Goal: Transaction & Acquisition: Purchase product/service

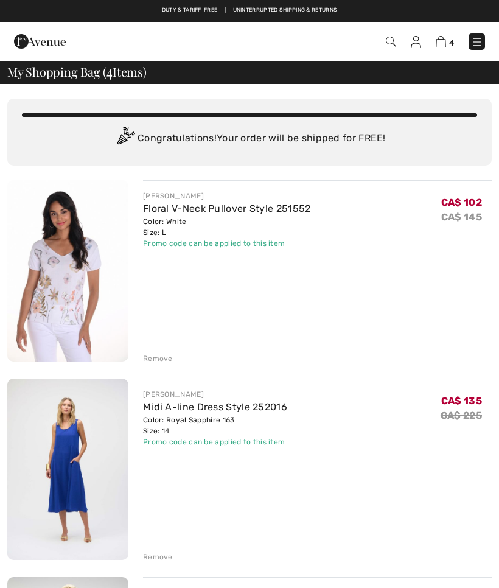
click at [156, 358] on div "Remove" at bounding box center [158, 358] width 30 height 11
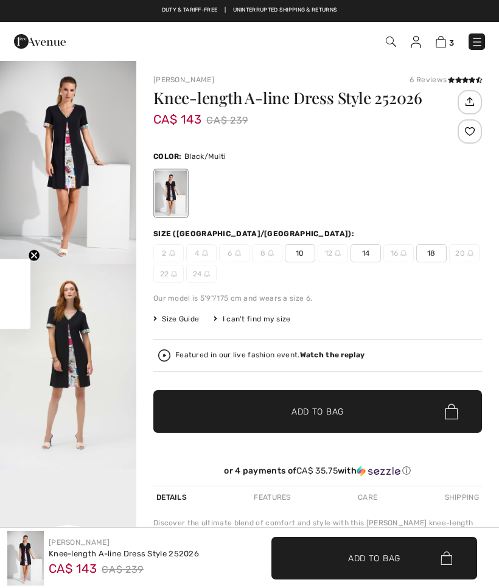
checkbox input "true"
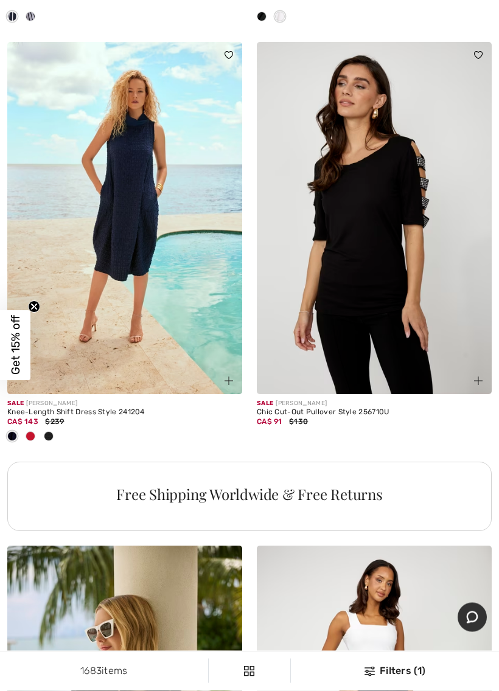
scroll to position [7521, 0]
click at [383, 319] on img at bounding box center [374, 218] width 235 height 352
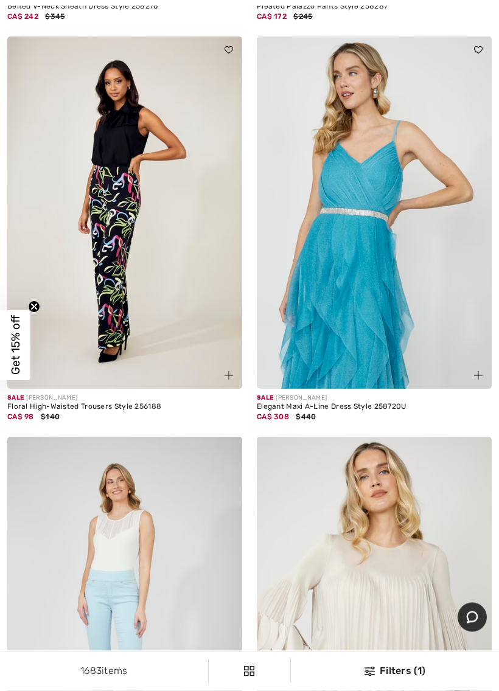
scroll to position [9671, 0]
click at [359, 302] on img at bounding box center [374, 212] width 235 height 352
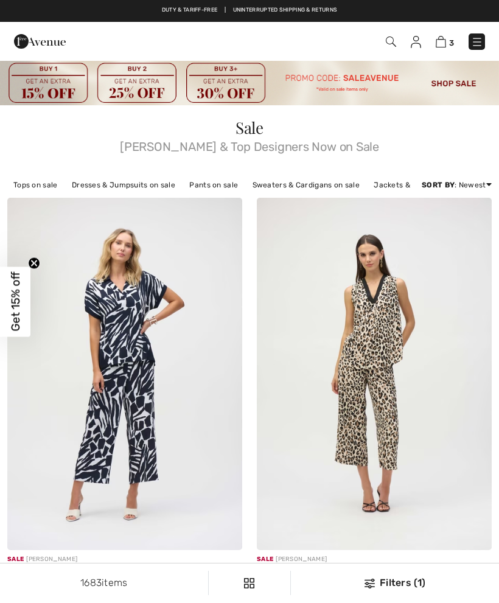
checkbox input "true"
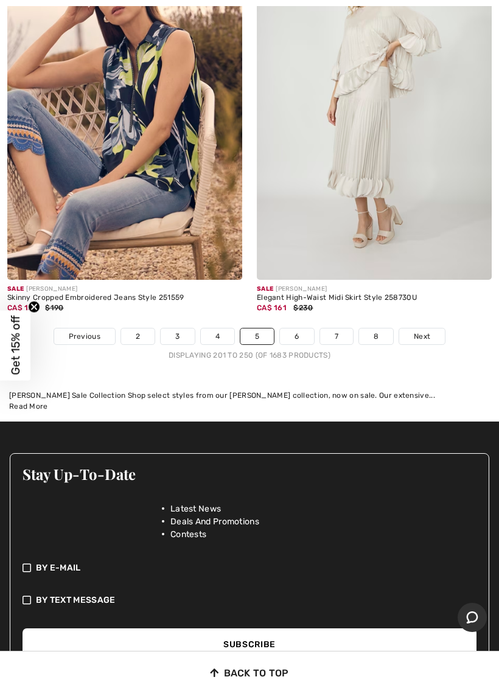
scroll to position [10716, 0]
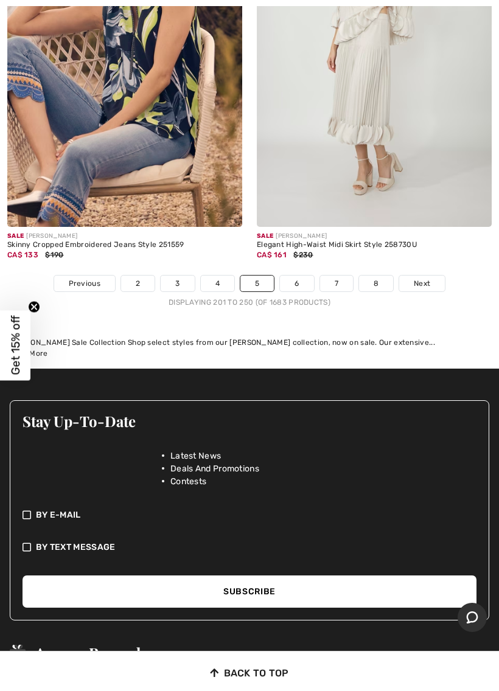
click at [425, 277] on link "Next" at bounding box center [422, 284] width 46 height 16
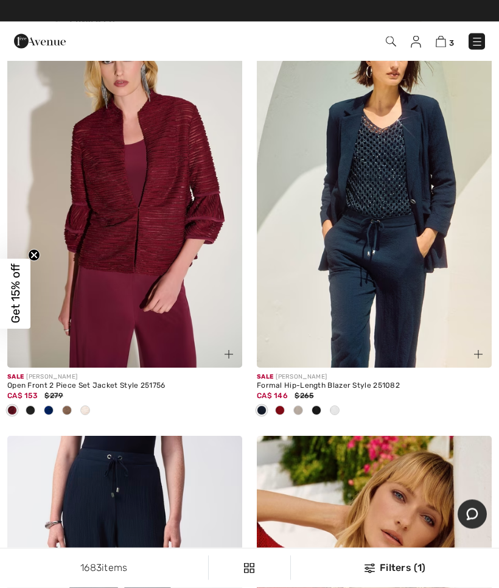
scroll to position [3763, 0]
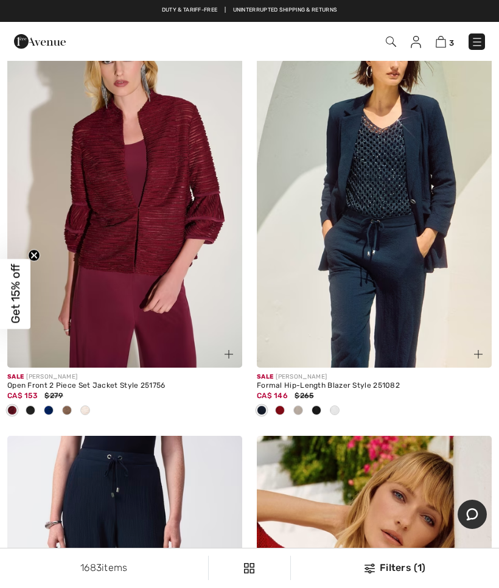
click at [147, 250] on img at bounding box center [124, 191] width 235 height 352
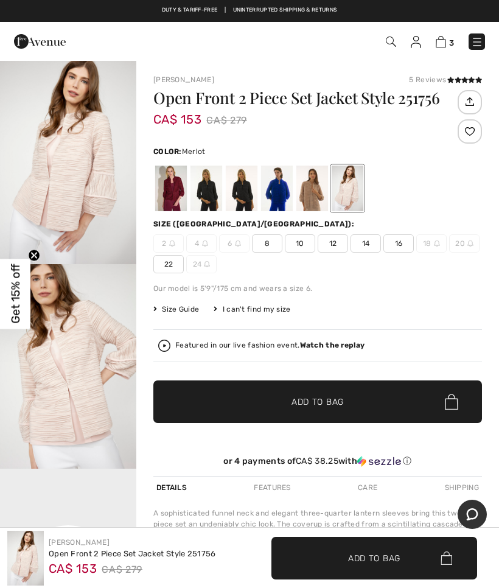
click at [174, 189] on div at bounding box center [171, 188] width 32 height 46
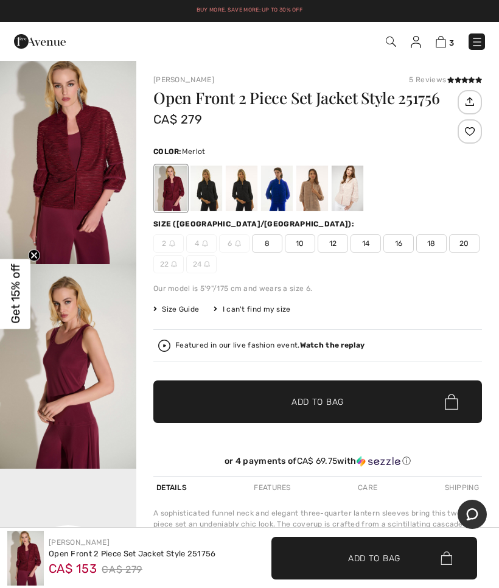
click at [331, 246] on span "12" at bounding box center [332, 243] width 30 height 18
click at [325, 408] on span "✔ Added to Bag Add to Bag" at bounding box center [317, 401] width 328 height 43
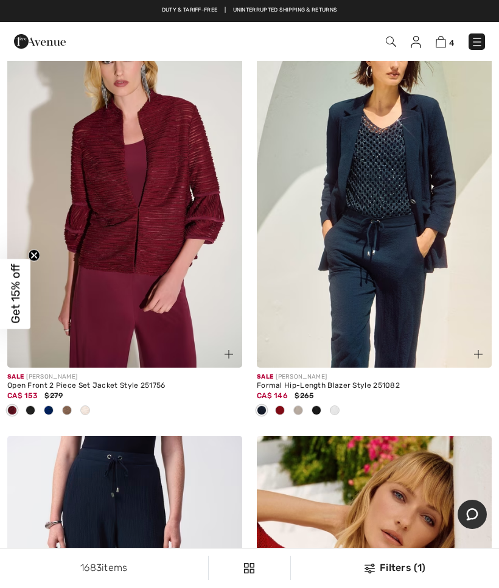
click at [165, 248] on img at bounding box center [124, 191] width 235 height 352
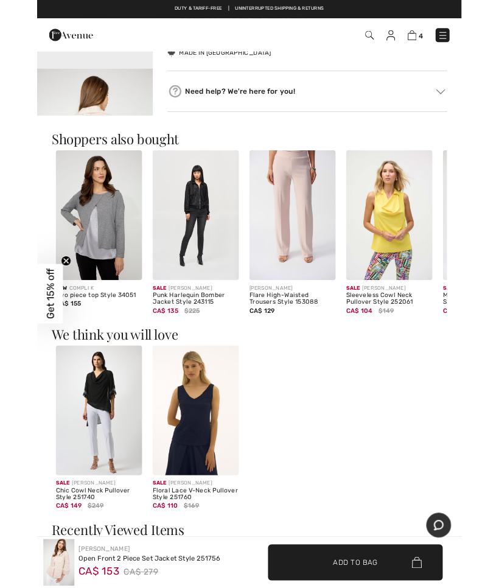
scroll to position [592, 0]
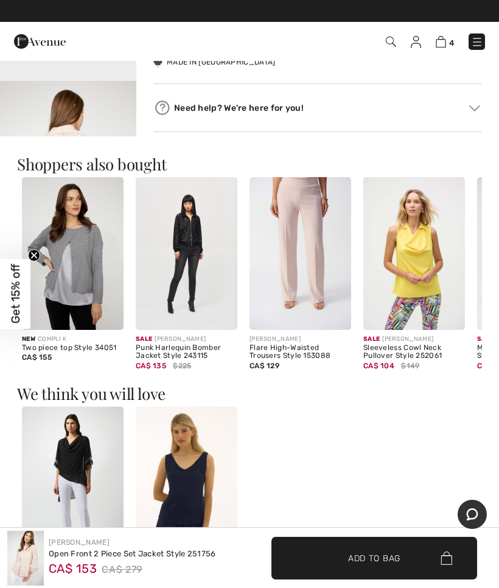
click at [300, 266] on img at bounding box center [300, 253] width 102 height 153
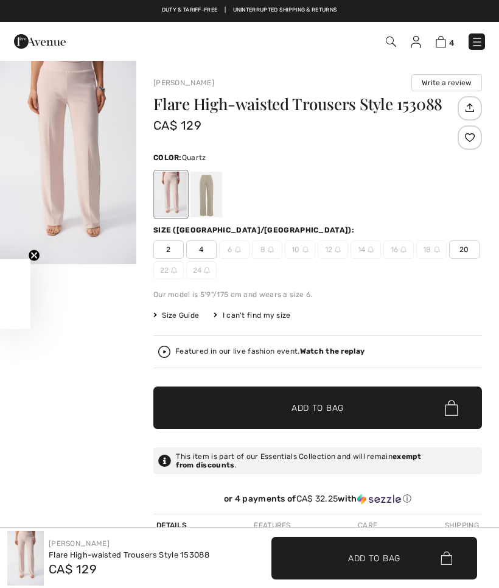
checkbox input "true"
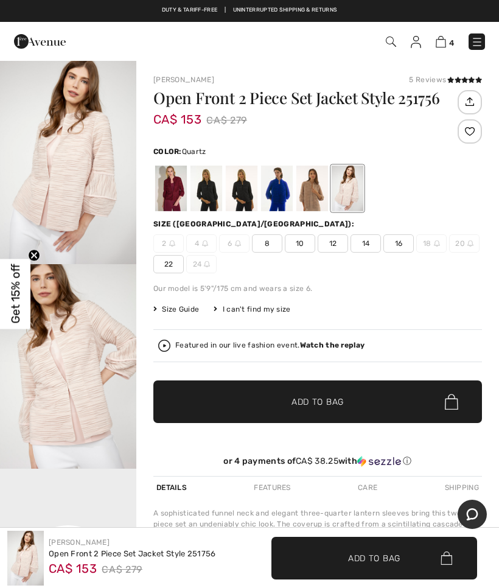
click at [172, 183] on div at bounding box center [171, 188] width 32 height 46
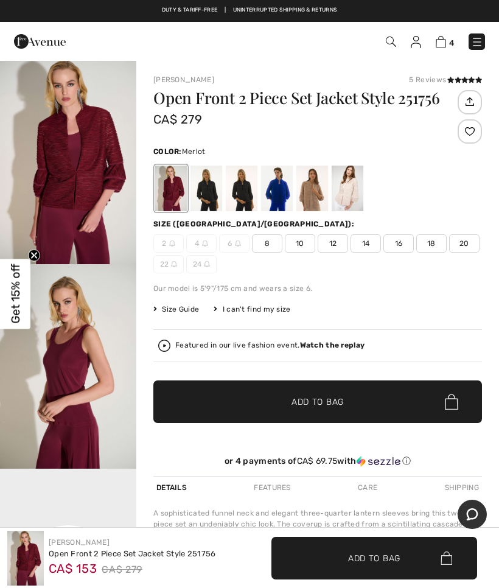
click at [390, 41] on img at bounding box center [391, 41] width 10 height 10
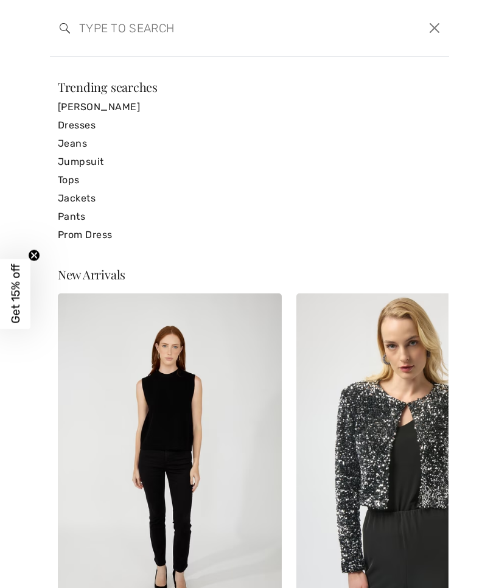
click at [184, 29] on input "search" at bounding box center [207, 28] width 274 height 36
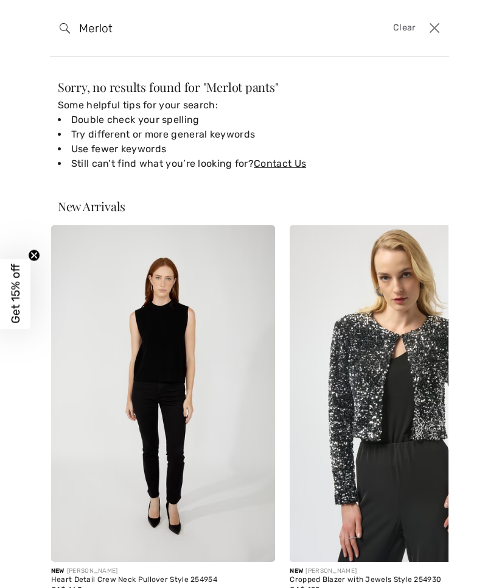
type input "Merlot"
click at [433, 24] on button "Close" at bounding box center [434, 27] width 19 height 19
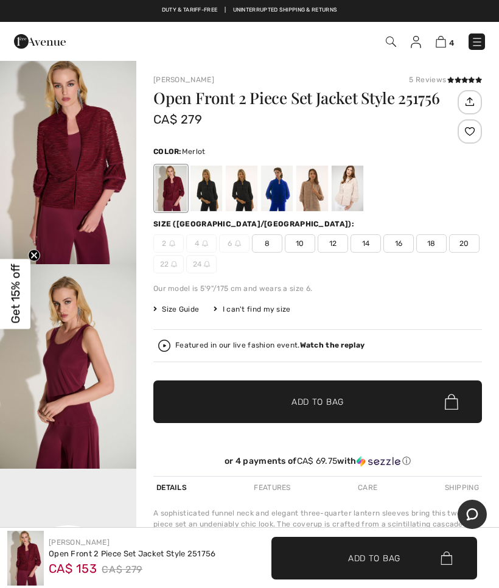
click at [473, 44] on img at bounding box center [477, 42] width 12 height 12
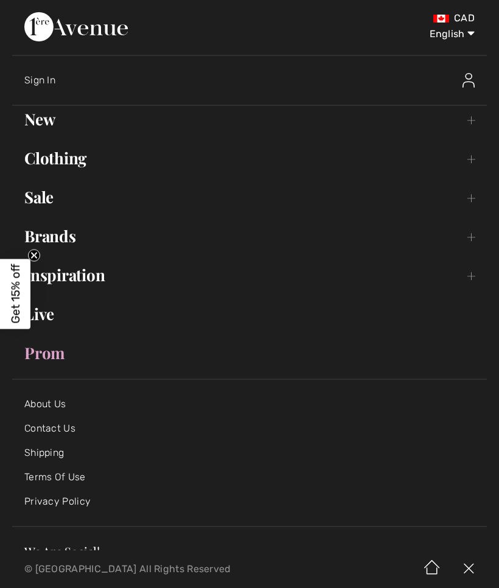
click at [45, 206] on link "Sale Toggle submenu" at bounding box center [249, 197] width 474 height 27
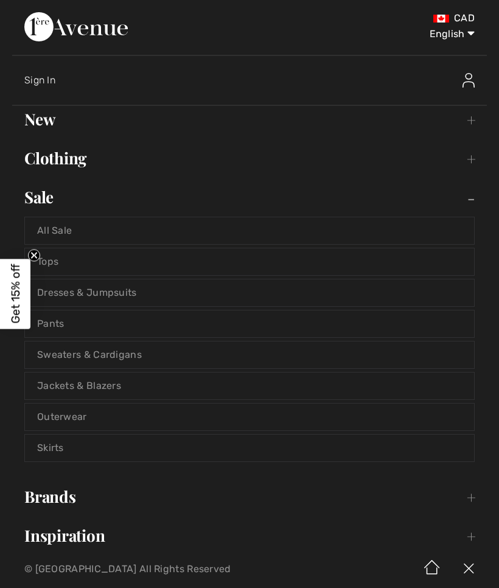
click at [58, 327] on link "Pants" at bounding box center [249, 323] width 449 height 27
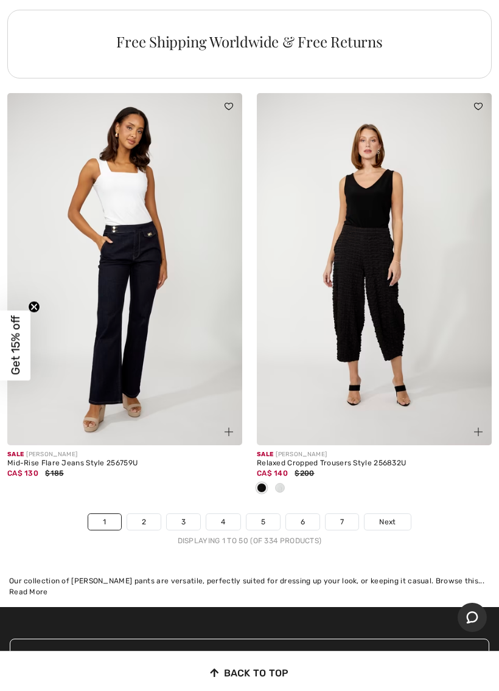
scroll to position [10489, 0]
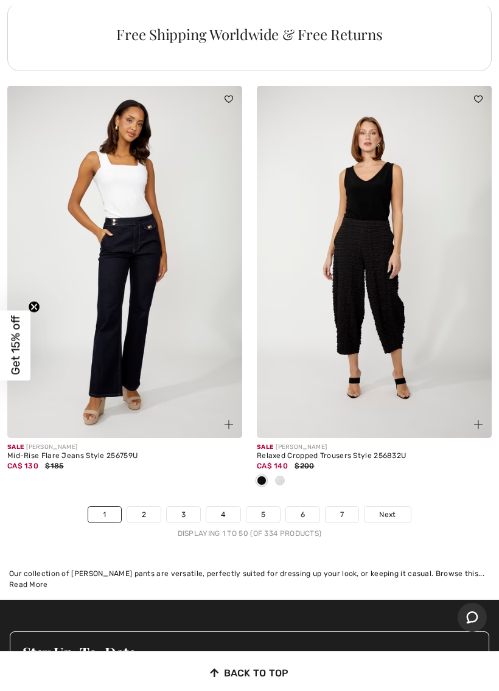
click at [392, 509] on span "Next" at bounding box center [387, 514] width 16 height 11
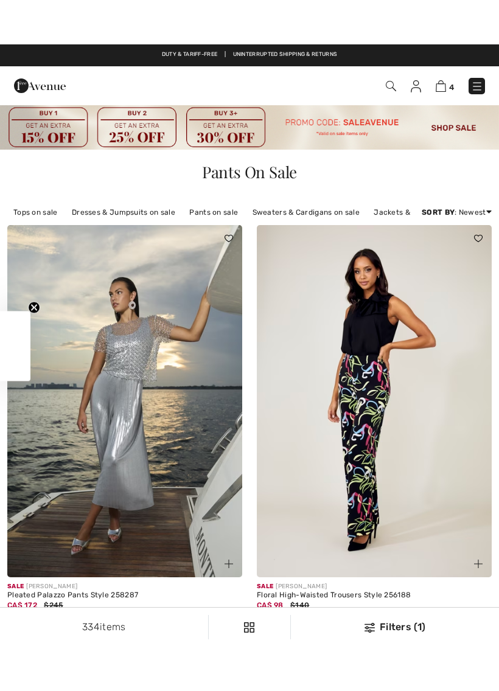
scroll to position [58, 0]
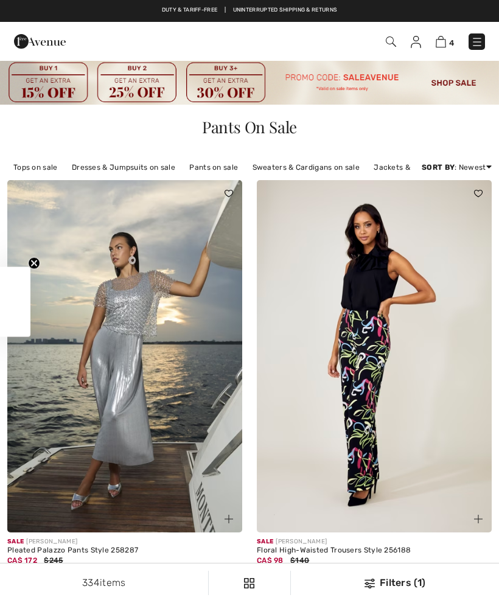
checkbox input "true"
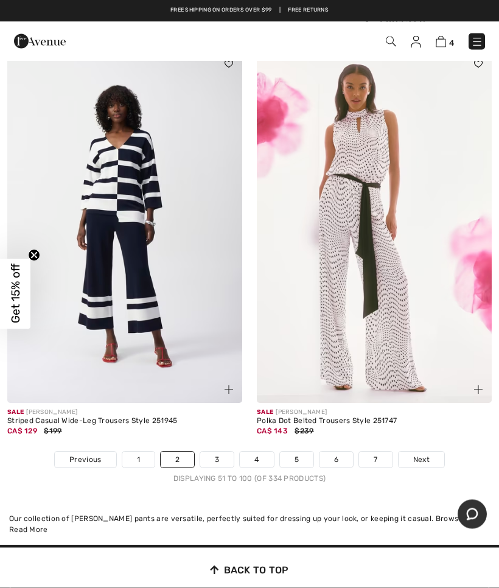
scroll to position [10539, 0]
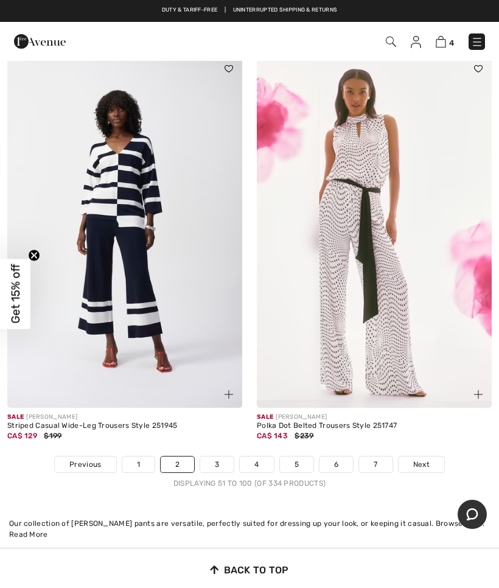
click at [130, 255] on img at bounding box center [124, 231] width 235 height 352
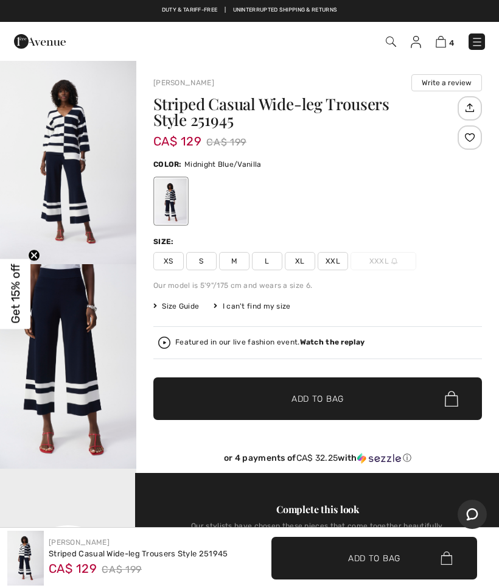
click at [270, 258] on span "L" at bounding box center [267, 261] width 30 height 18
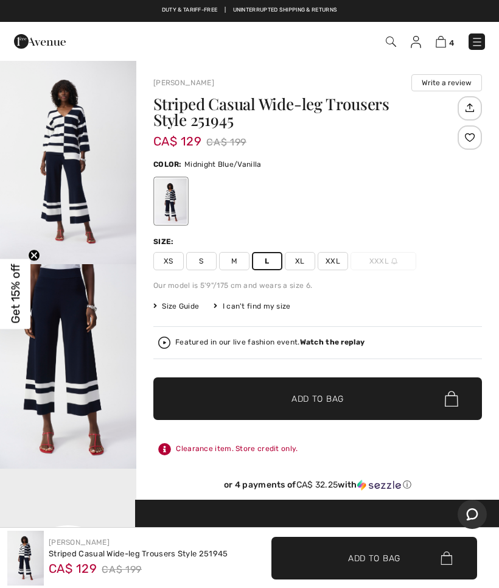
click at [318, 401] on span "Add to Bag" at bounding box center [317, 398] width 52 height 13
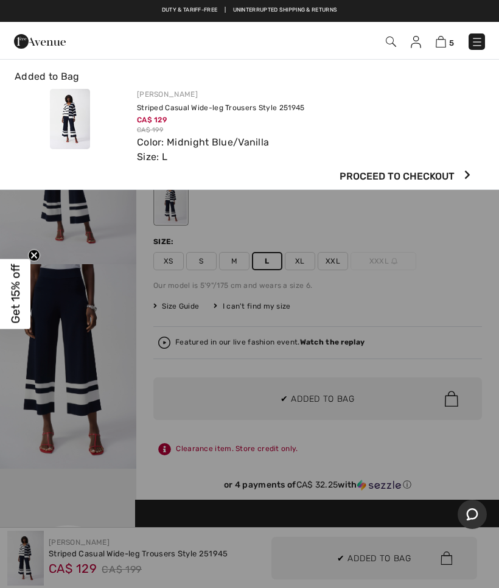
click at [78, 418] on div at bounding box center [249, 294] width 499 height 588
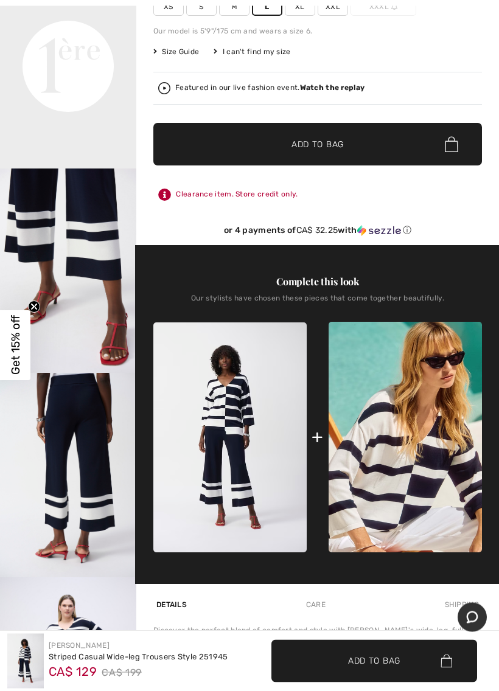
click at [264, 415] on img at bounding box center [229, 438] width 153 height 230
click at [233, 395] on img at bounding box center [229, 438] width 153 height 230
click at [278, 448] on img at bounding box center [229, 437] width 153 height 230
click at [327, 297] on div "Our stylists have chosen these pieces that come together beautifully." at bounding box center [317, 303] width 328 height 18
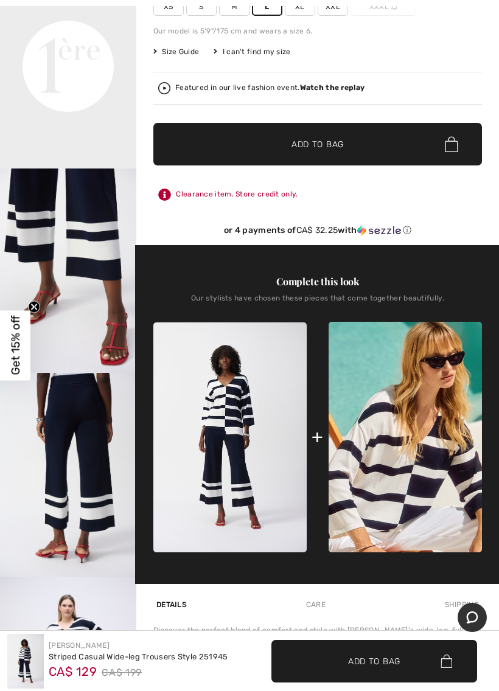
click at [313, 296] on div "Our stylists have chosen these pieces that come together beautifully." at bounding box center [317, 303] width 328 height 18
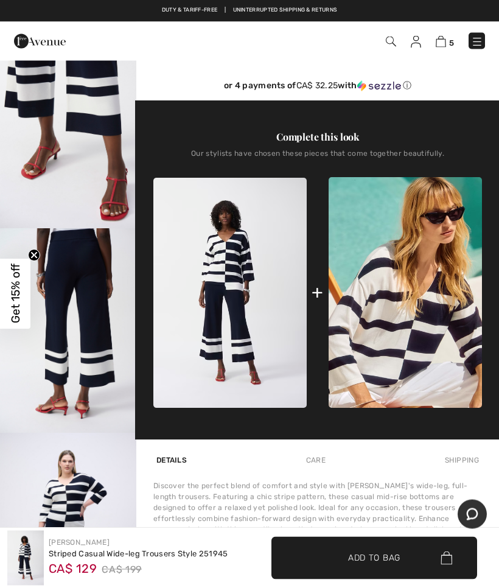
scroll to position [391, 0]
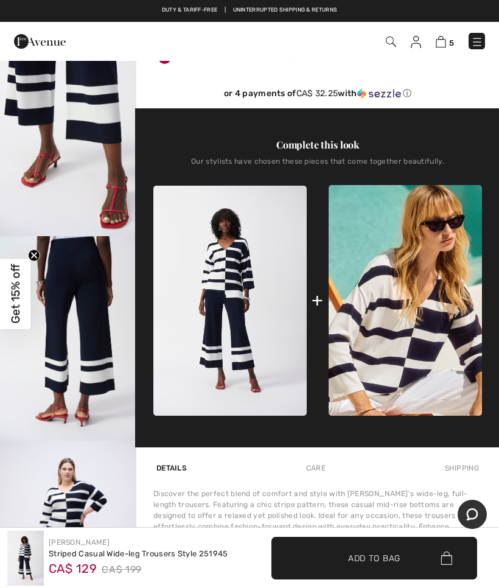
click at [277, 331] on img at bounding box center [229, 301] width 153 height 230
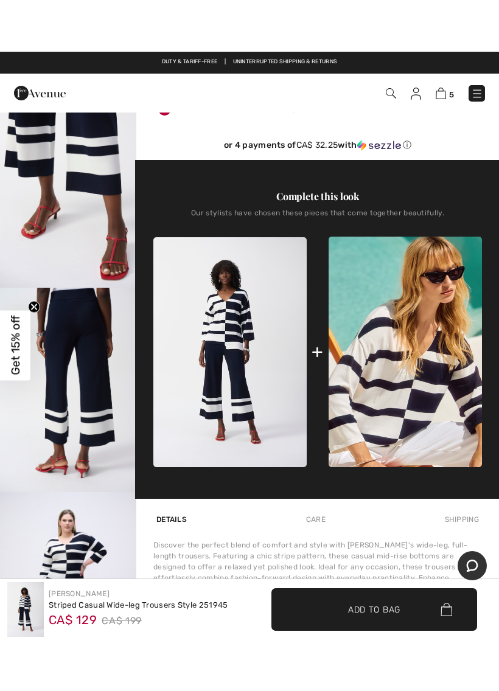
scroll to position [389, 0]
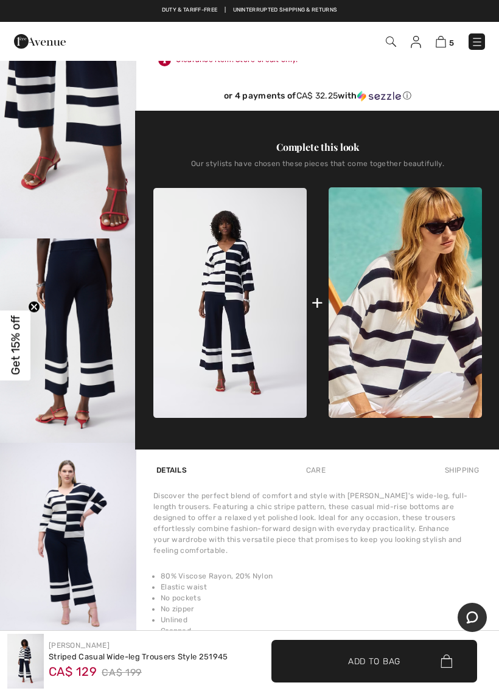
click at [350, 154] on div "Complete this look" at bounding box center [317, 147] width 328 height 15
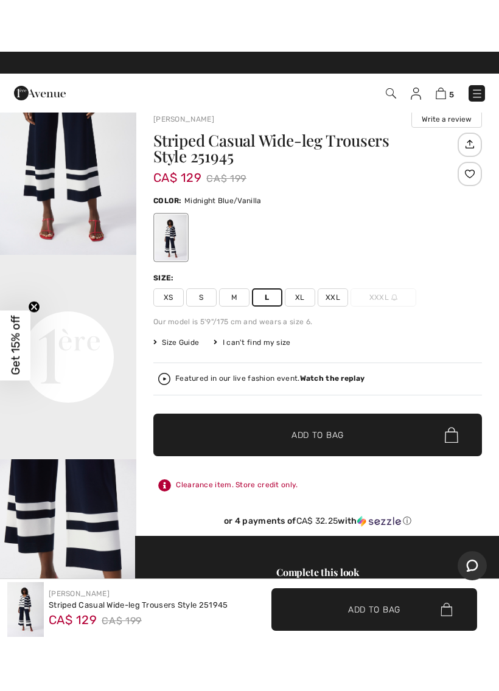
scroll to position [16, 0]
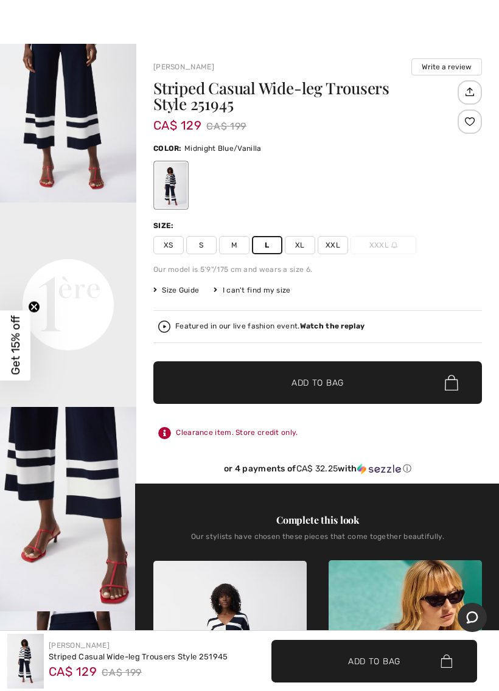
click at [179, 172] on div at bounding box center [171, 185] width 32 height 46
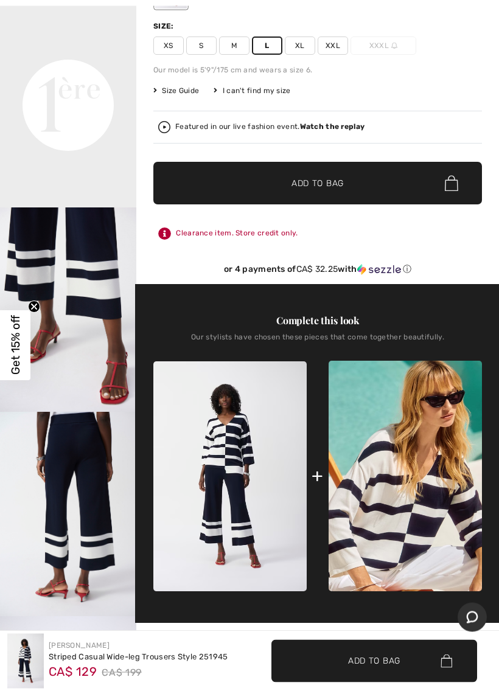
scroll to position [261, 0]
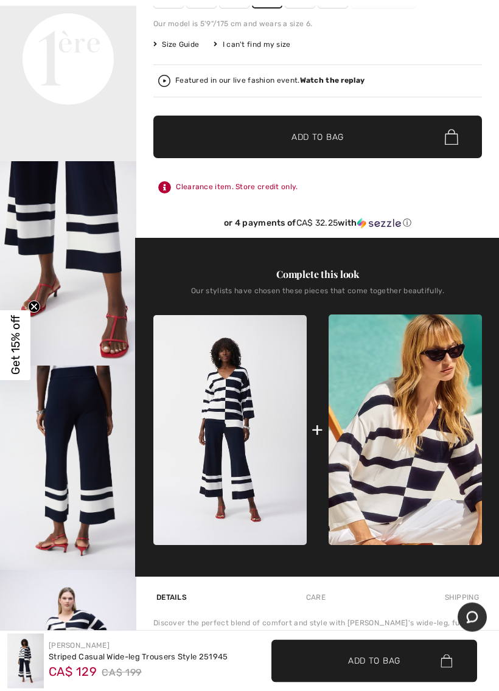
click at [252, 395] on img at bounding box center [229, 431] width 153 height 230
click at [414, 428] on img at bounding box center [404, 429] width 153 height 231
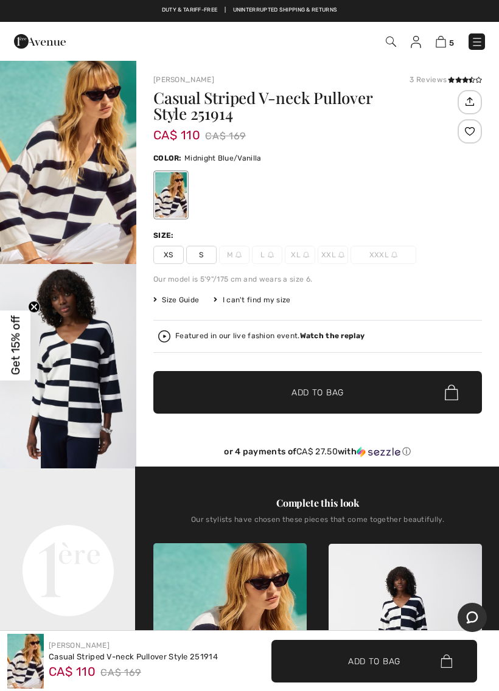
click at [89, 344] on img "2 / 10" at bounding box center [68, 366] width 136 height 204
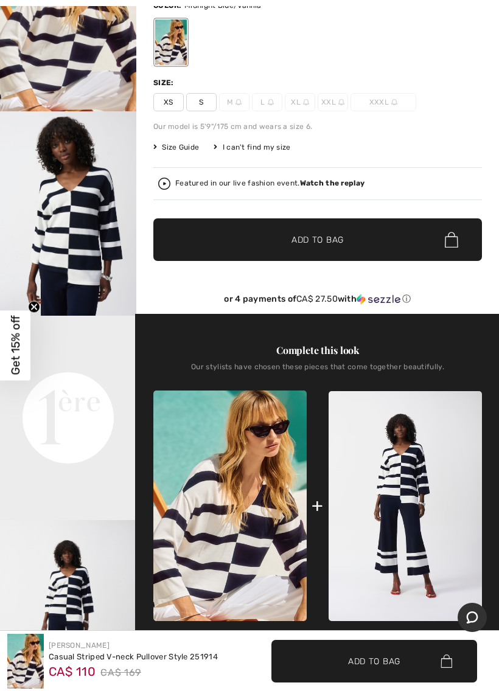
scroll to position [168, 0]
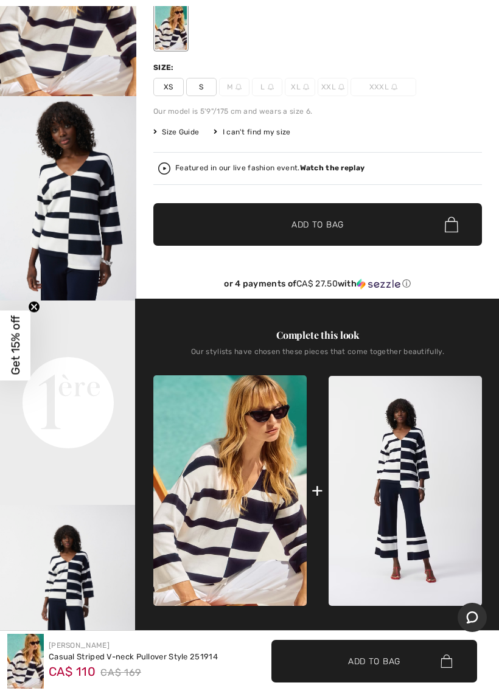
click at [280, 471] on img at bounding box center [229, 490] width 153 height 231
click at [287, 419] on img at bounding box center [229, 490] width 153 height 231
click at [415, 430] on img at bounding box center [404, 491] width 153 height 230
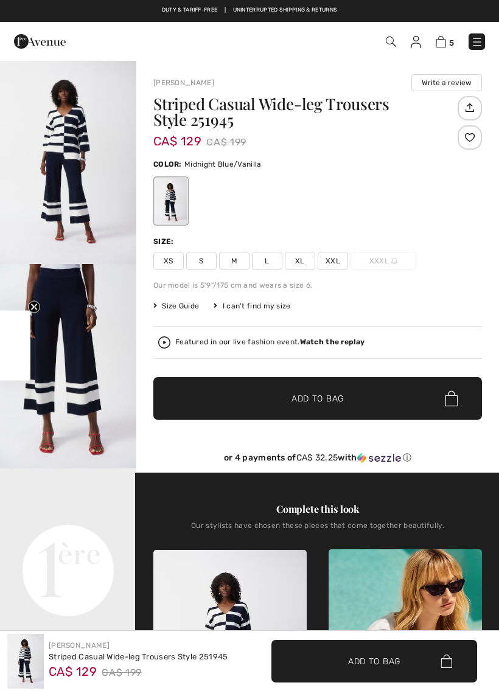
checkbox input "true"
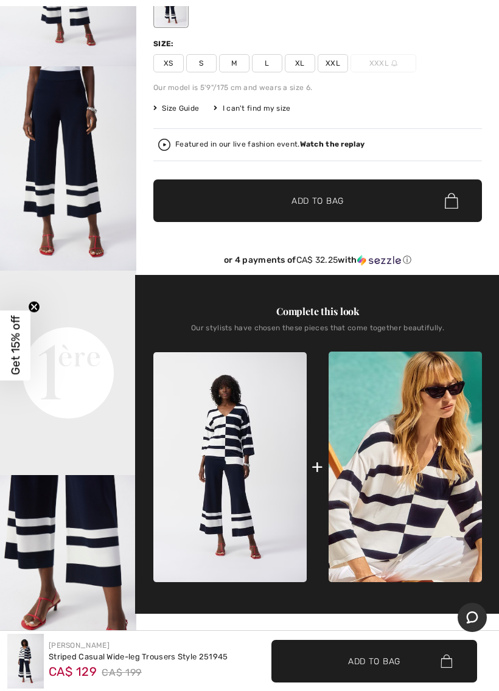
scroll to position [201, 0]
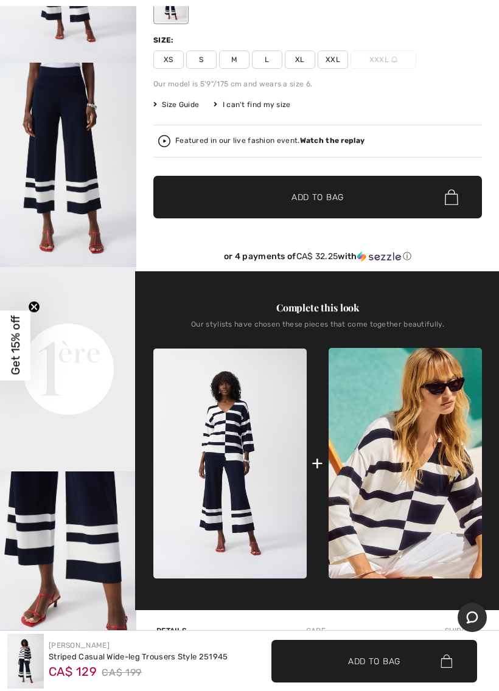
click at [232, 411] on img at bounding box center [229, 464] width 153 height 230
click at [267, 373] on img at bounding box center [229, 464] width 153 height 230
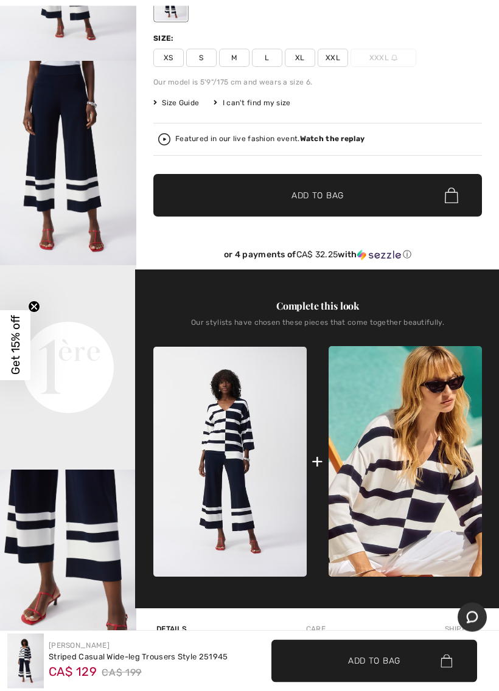
click at [235, 380] on img at bounding box center [229, 462] width 153 height 230
click at [242, 324] on div "Our stylists have chosen these pieces that come together beautifully." at bounding box center [317, 328] width 328 height 18
click at [240, 411] on img at bounding box center [229, 462] width 153 height 230
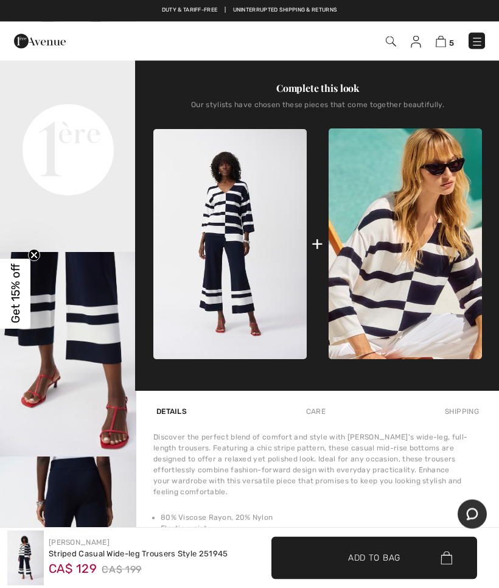
scroll to position [376, 0]
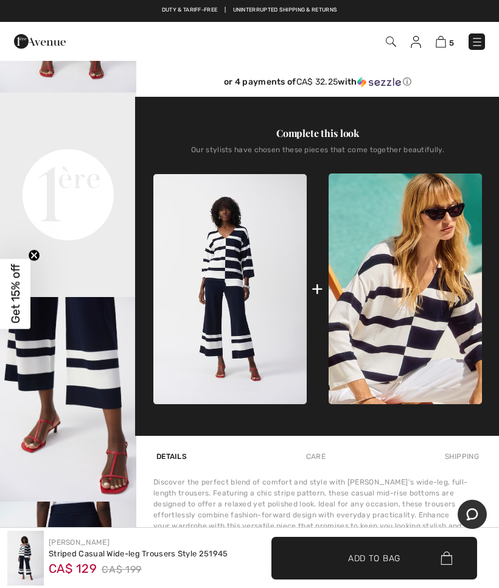
click at [237, 224] on img at bounding box center [229, 289] width 153 height 230
click at [237, 186] on img at bounding box center [229, 289] width 153 height 230
click at [258, 153] on div "Our stylists have chosen these pieces that come together beautifully." at bounding box center [317, 154] width 328 height 18
click at [305, 138] on div "Complete this look" at bounding box center [317, 133] width 328 height 15
click at [254, 255] on img at bounding box center [229, 289] width 153 height 230
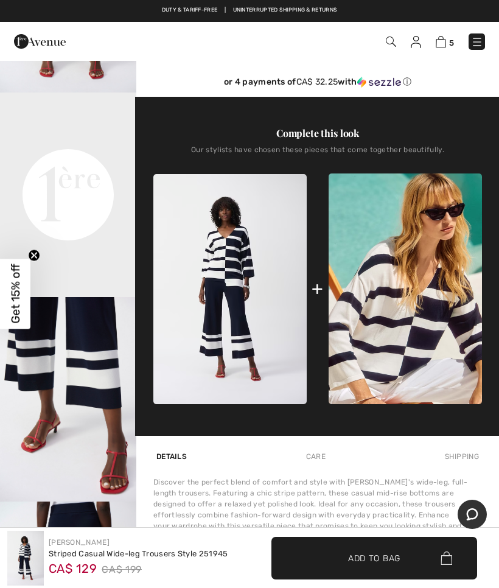
click at [290, 296] on img at bounding box center [229, 289] width 153 height 230
click at [272, 382] on img at bounding box center [229, 289] width 153 height 230
click at [324, 295] on div "+" at bounding box center [317, 288] width 328 height 231
click at [316, 280] on div "+" at bounding box center [317, 288] width 12 height 27
click at [321, 290] on div "+" at bounding box center [317, 288] width 12 height 27
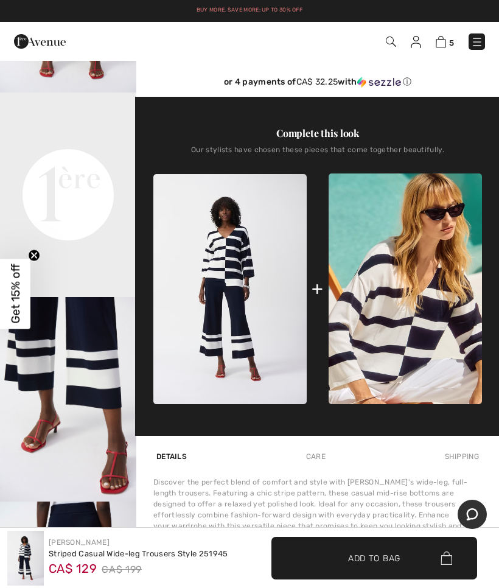
click at [336, 279] on img at bounding box center [404, 288] width 153 height 231
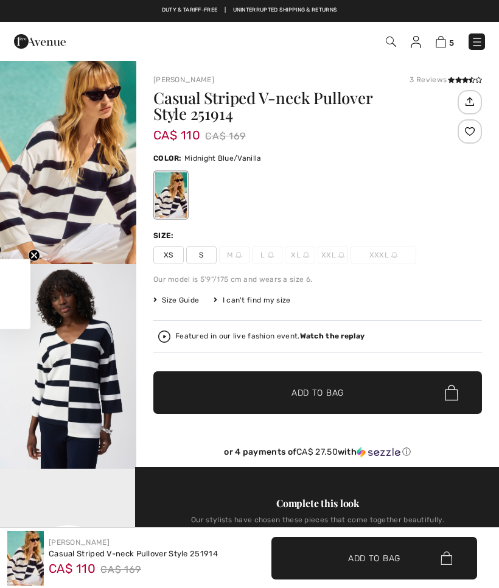
checkbox input "true"
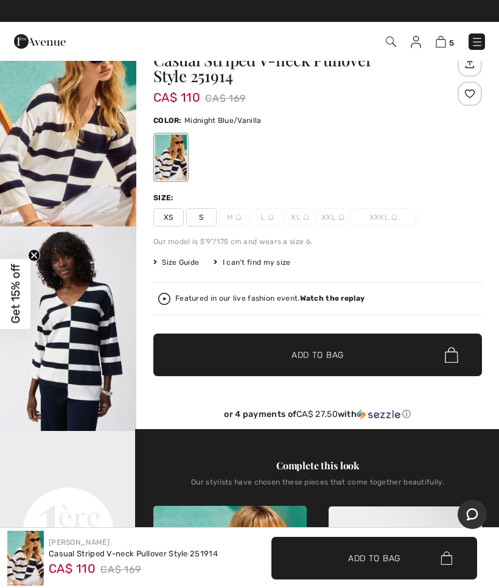
scroll to position [36, 0]
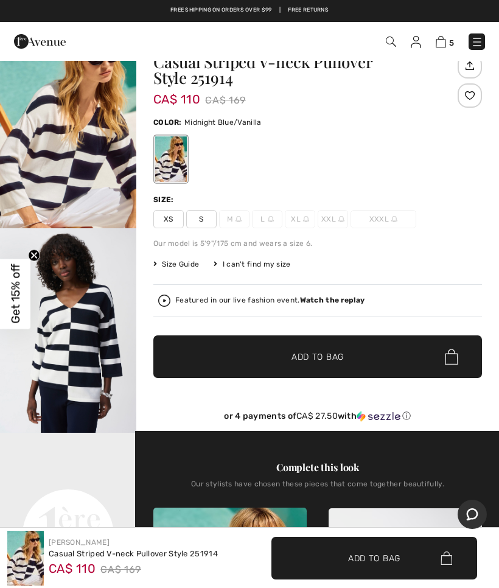
click at [274, 260] on div "I can't find my size" at bounding box center [251, 263] width 77 height 11
click at [266, 265] on div "I can't find my size" at bounding box center [251, 263] width 77 height 11
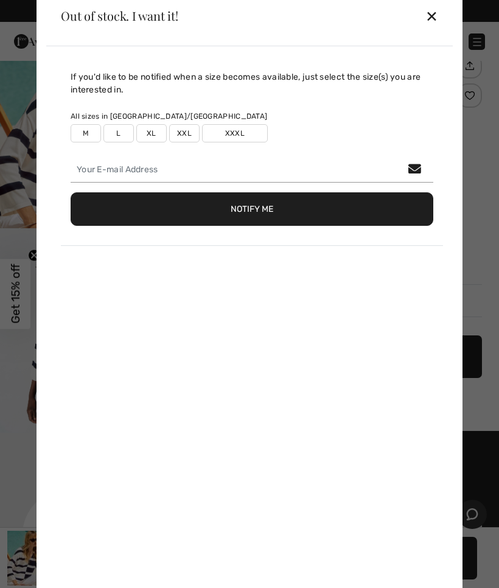
click at [132, 130] on label "L" at bounding box center [118, 133] width 30 height 18
type input "true"
click at [244, 200] on button "Notify Me" at bounding box center [252, 208] width 363 height 33
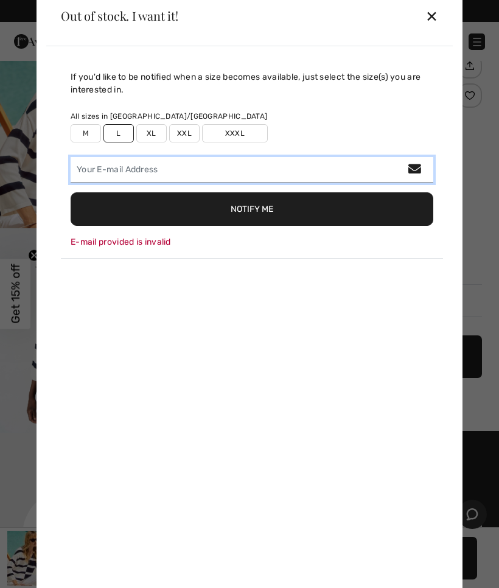
click at [236, 164] on input "email" at bounding box center [252, 170] width 363 height 26
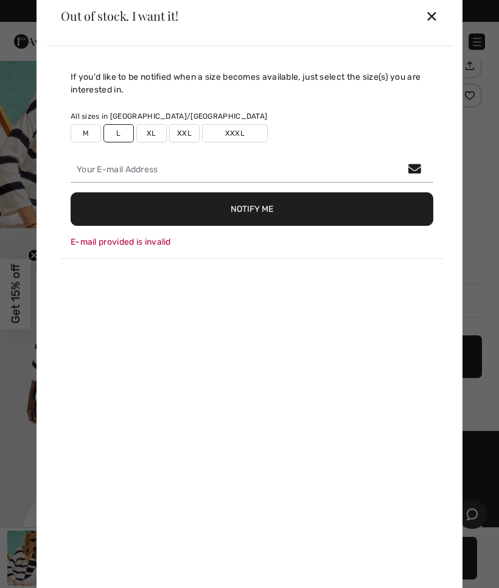
type input "[PERSON_NAME][EMAIL_ADDRESS][DOMAIN_NAME]"
click at [271, 207] on button "Notify Me" at bounding box center [252, 208] width 363 height 33
